Goal: Book appointment/travel/reservation

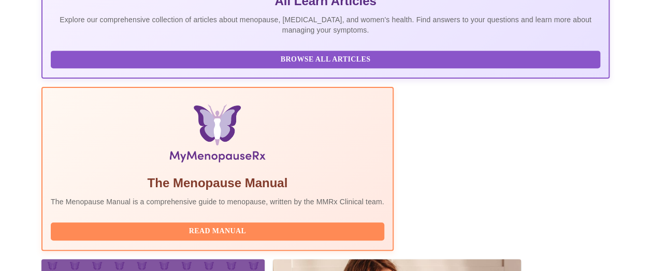
scroll to position [362, 0]
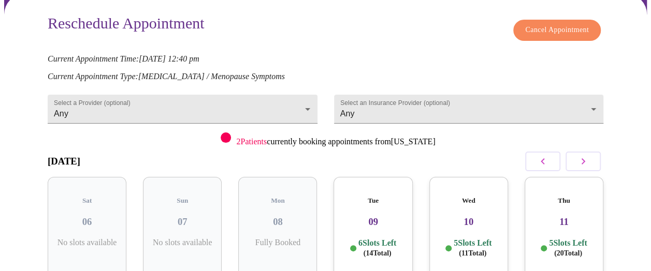
scroll to position [104, 0]
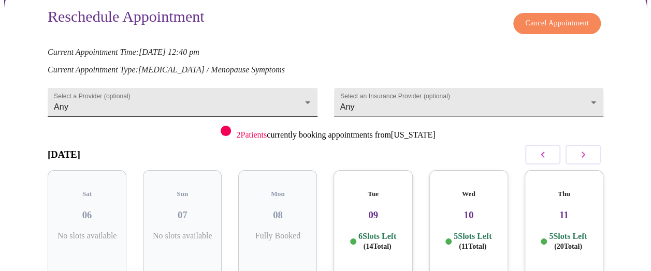
click at [277, 106] on body "MyMenopauseRx Appointments Messaging Labs Uploads Medications Community Refer a…" at bounding box center [325, 133] width 643 height 465
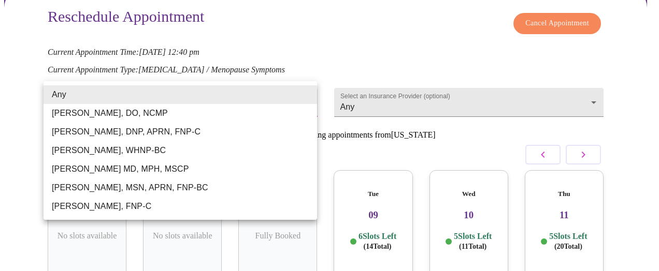
click at [400, 95] on div at bounding box center [329, 135] width 659 height 271
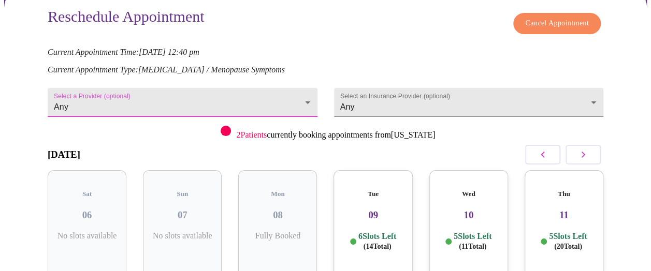
click at [395, 101] on body "MyMenopauseRx Appointments Messaging Labs Uploads Medications Community Refer a…" at bounding box center [325, 133] width 643 height 465
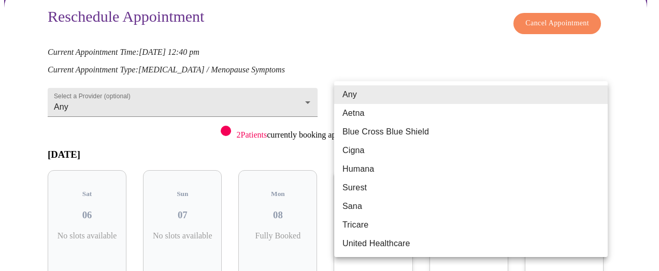
click at [411, 241] on li "United Healthcare" at bounding box center [470, 244] width 273 height 19
type input "United Healthcare"
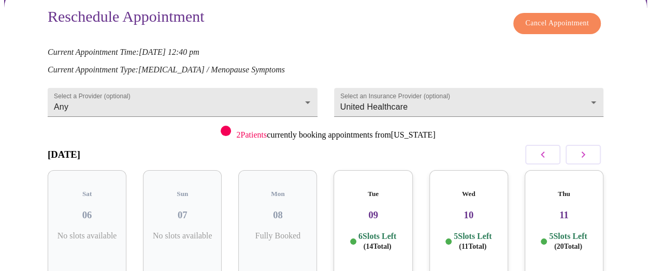
click at [409, 65] on p "Current Appointment Type: [MEDICAL_DATA] / Menopause Symptoms" at bounding box center [326, 69] width 556 height 9
click at [294, 93] on body "MyMenopauseRx Appointments Messaging Labs Uploads Medications Community Refer a…" at bounding box center [325, 133] width 643 height 465
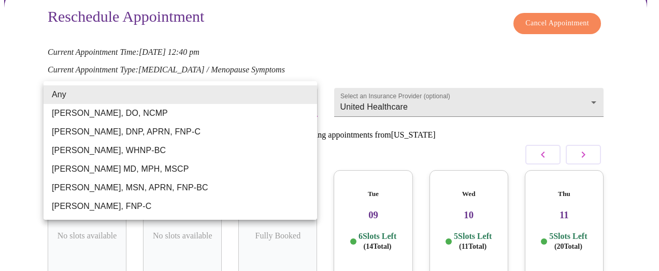
click at [345, 52] on div at bounding box center [329, 135] width 659 height 271
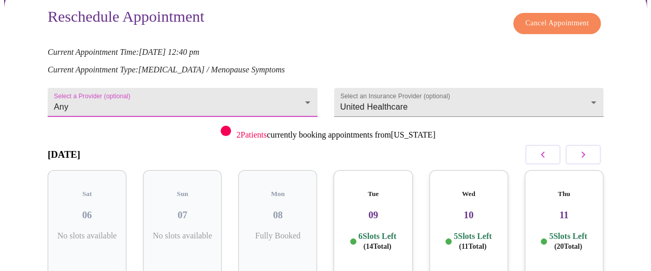
click at [403, 210] on h3 "09" at bounding box center [373, 215] width 62 height 11
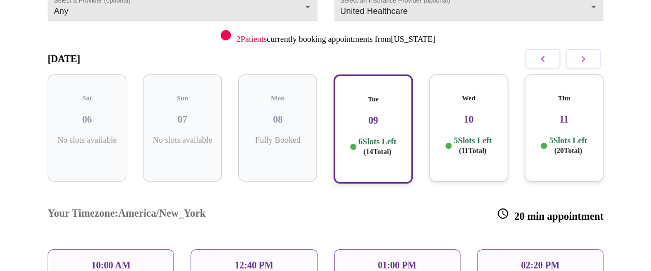
scroll to position [259, 0]
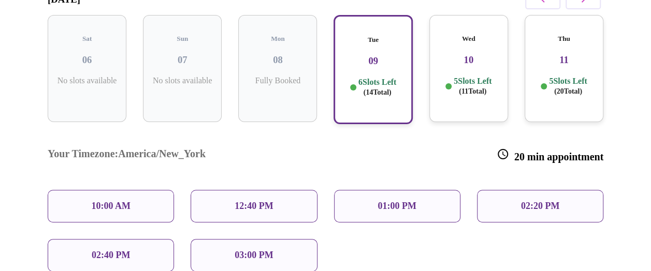
click at [102, 190] on div "10:00 AM" at bounding box center [111, 206] width 126 height 33
click at [107, 201] on p "10:00 AM" at bounding box center [110, 206] width 39 height 11
click at [139, 190] on div "10:00 AM" at bounding box center [111, 206] width 126 height 33
click at [164, 190] on div "10:00 AM" at bounding box center [111, 206] width 126 height 33
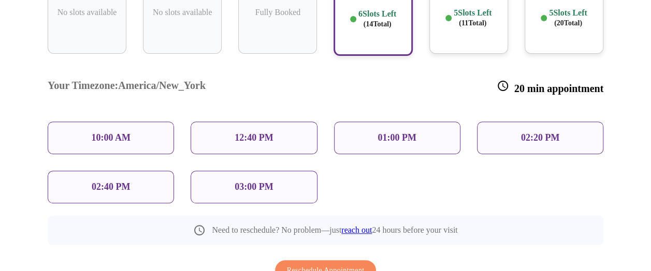
scroll to position [354, 0]
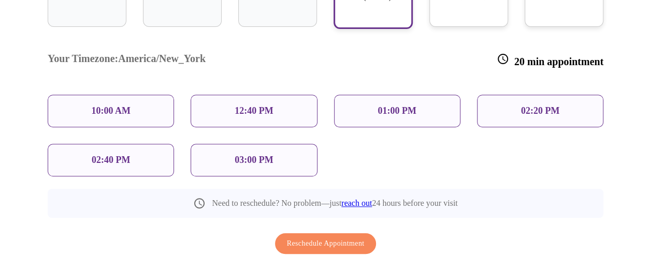
click at [144, 95] on div "10:00 AM" at bounding box center [111, 111] width 126 height 33
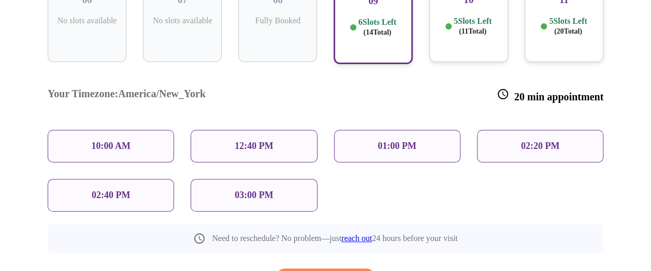
scroll to position [302, 0]
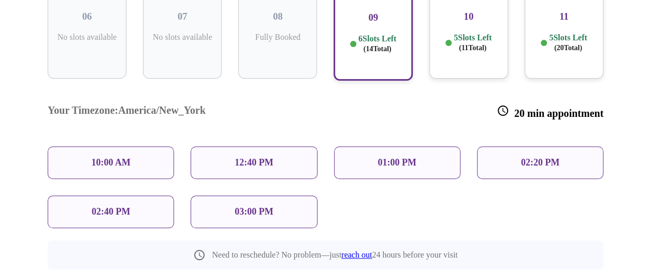
click at [401, 13] on div "Tue 09 6 Slots Left ( 14 Total)" at bounding box center [372, 26] width 79 height 109
click at [128, 147] on div "10:00 AM" at bounding box center [111, 163] width 126 height 33
click at [388, 147] on div "01:00 PM" at bounding box center [397, 163] width 126 height 33
click at [457, 33] on p "5 Slots Left ( 11 Total)" at bounding box center [473, 43] width 38 height 20
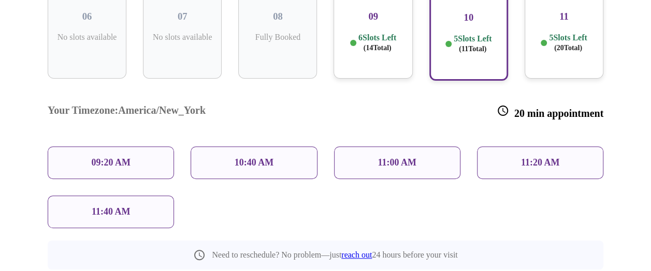
click at [407, 23] on div "Tue 09 6 Slots Left ( 14 Total)" at bounding box center [372, 25] width 79 height 107
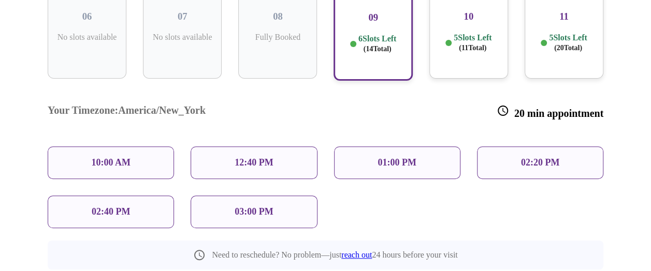
click at [172, 147] on div "10:00 AM" at bounding box center [111, 163] width 126 height 33
click at [133, 147] on div "10:00 AM" at bounding box center [111, 163] width 126 height 33
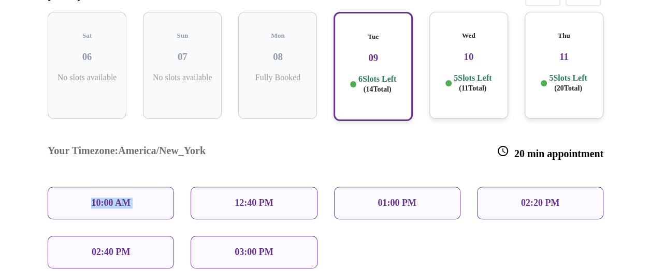
scroll to position [199, 0]
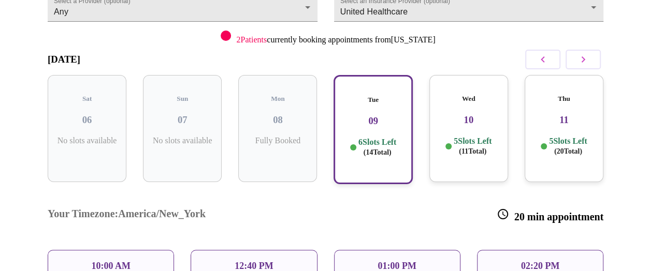
click at [391, 45] on div "[DATE]" at bounding box center [326, 60] width 556 height 31
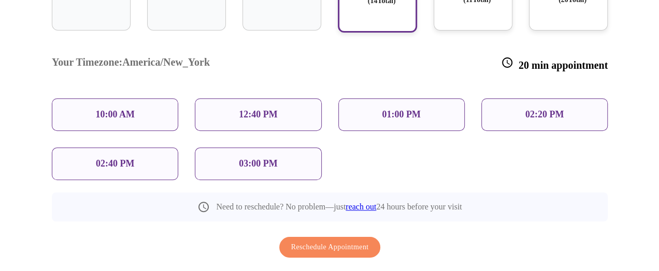
scroll to position [354, 0]
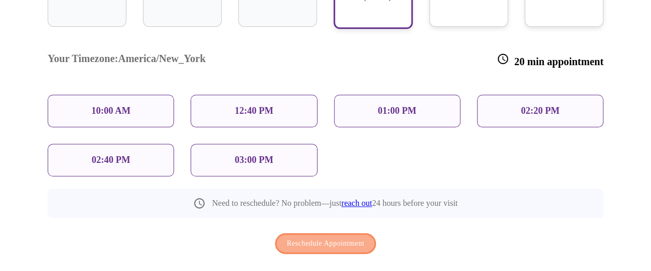
click at [349, 238] on span "Reschedule Appointment" at bounding box center [326, 244] width 78 height 13
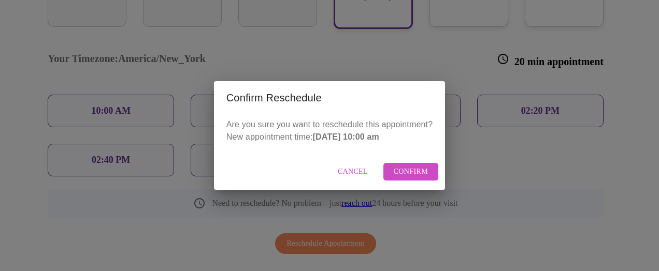
click at [413, 169] on span "Confirm" at bounding box center [411, 172] width 35 height 13
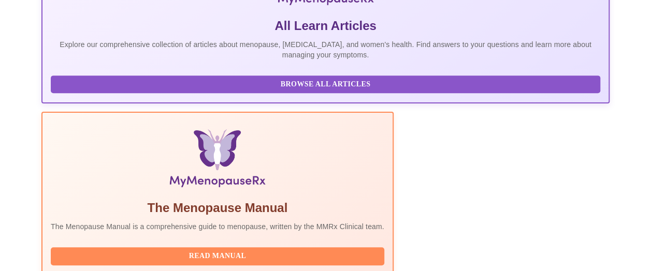
scroll to position [259, 0]
